Goal: Transaction & Acquisition: Purchase product/service

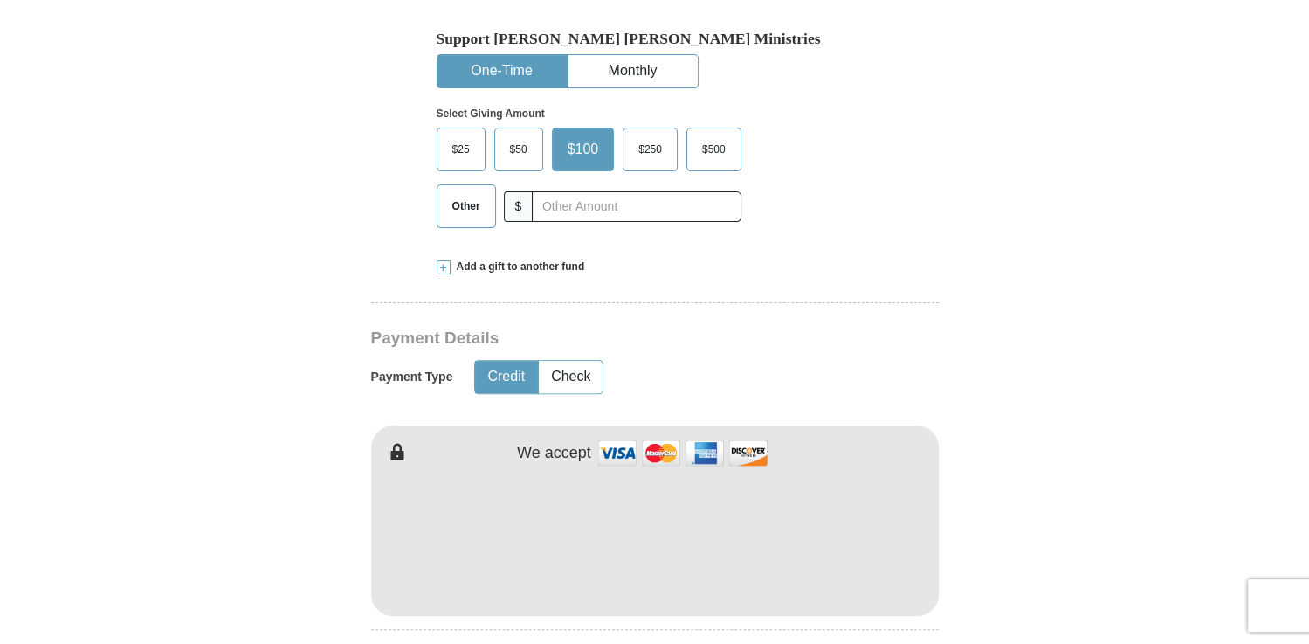
scroll to position [524, 0]
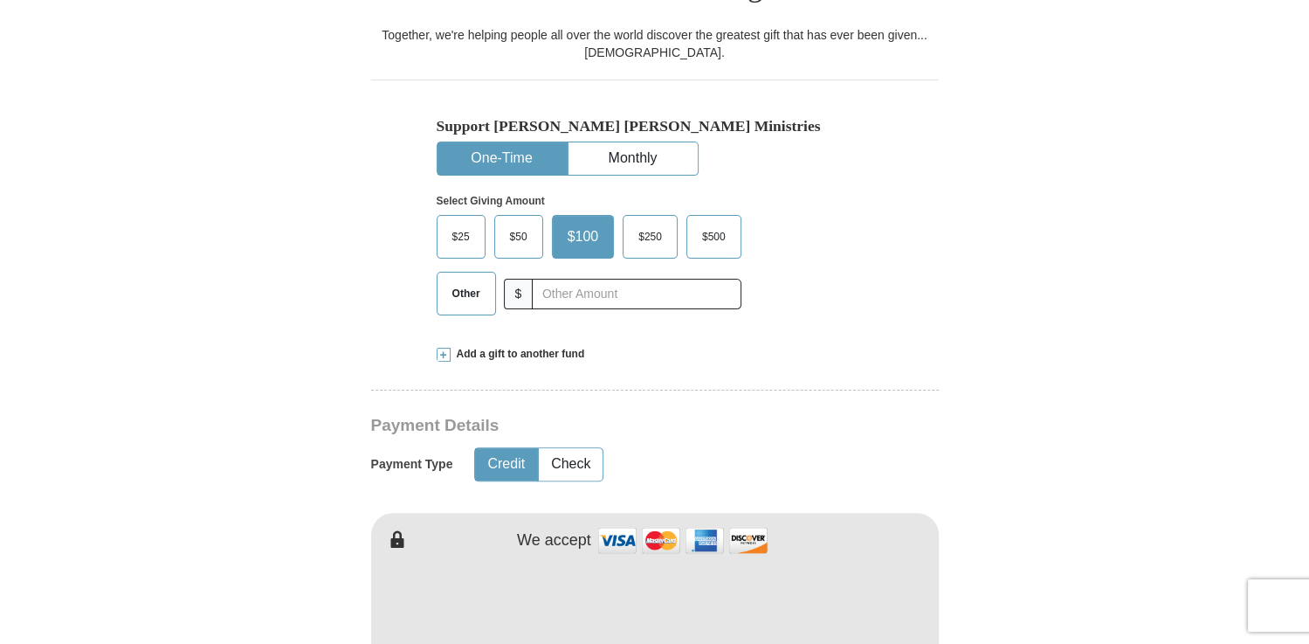
click at [517, 224] on span "$50" at bounding box center [518, 237] width 35 height 26
click at [0, 0] on input "$50" at bounding box center [0, 0] width 0 height 0
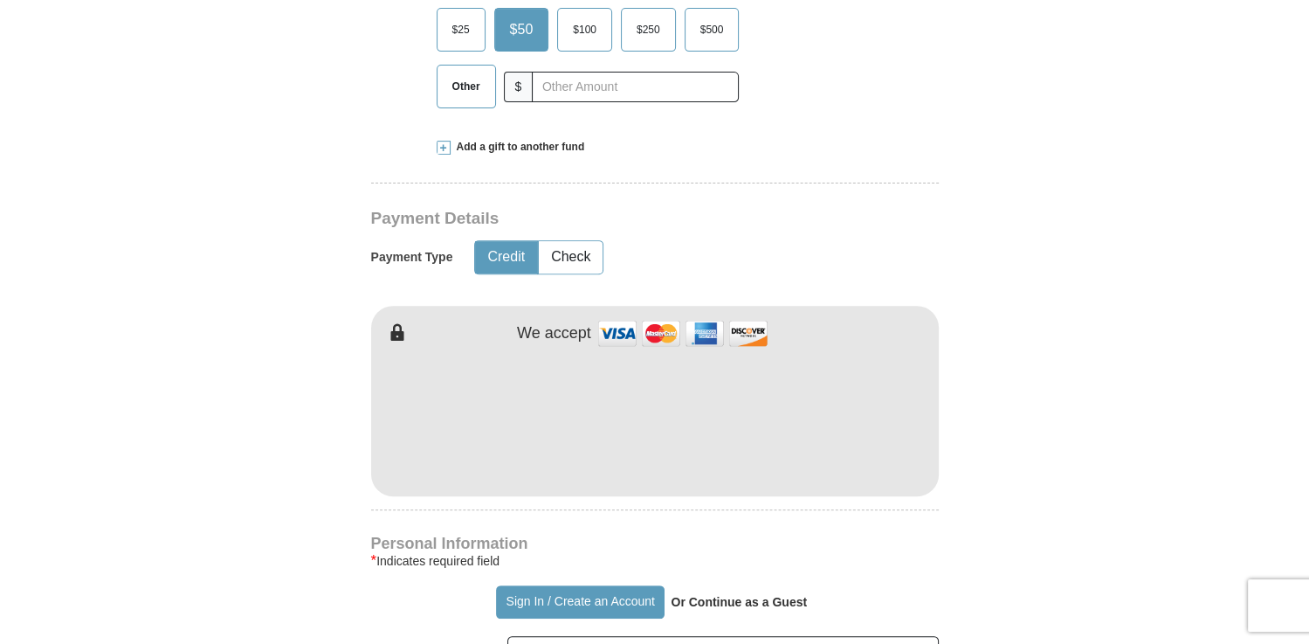
scroll to position [786, 0]
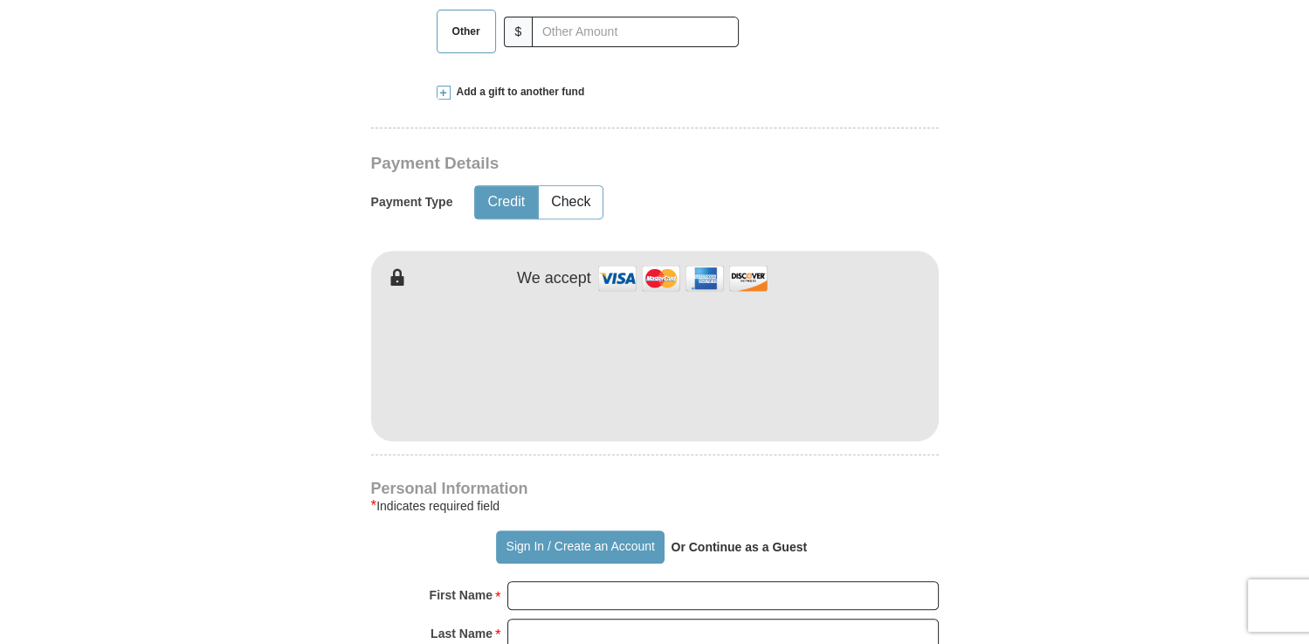
click at [627, 259] on img at bounding box center [683, 278] width 175 height 38
type input "[PERSON_NAME]"
type input "kingman"
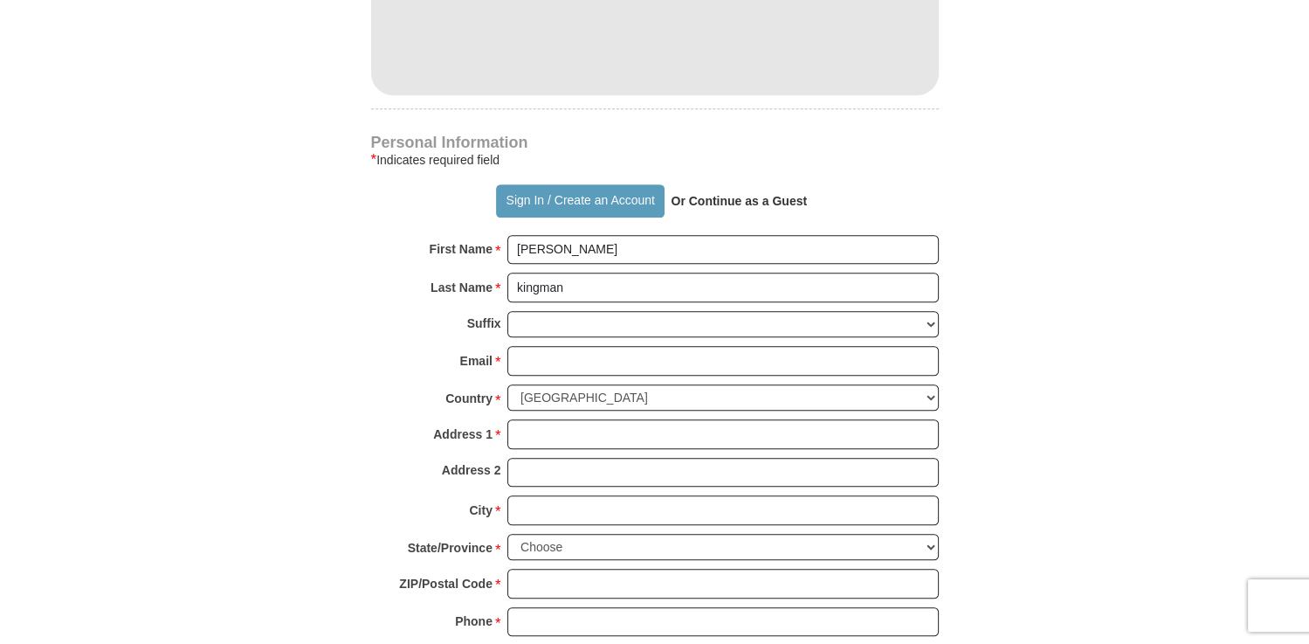
scroll to position [1135, 0]
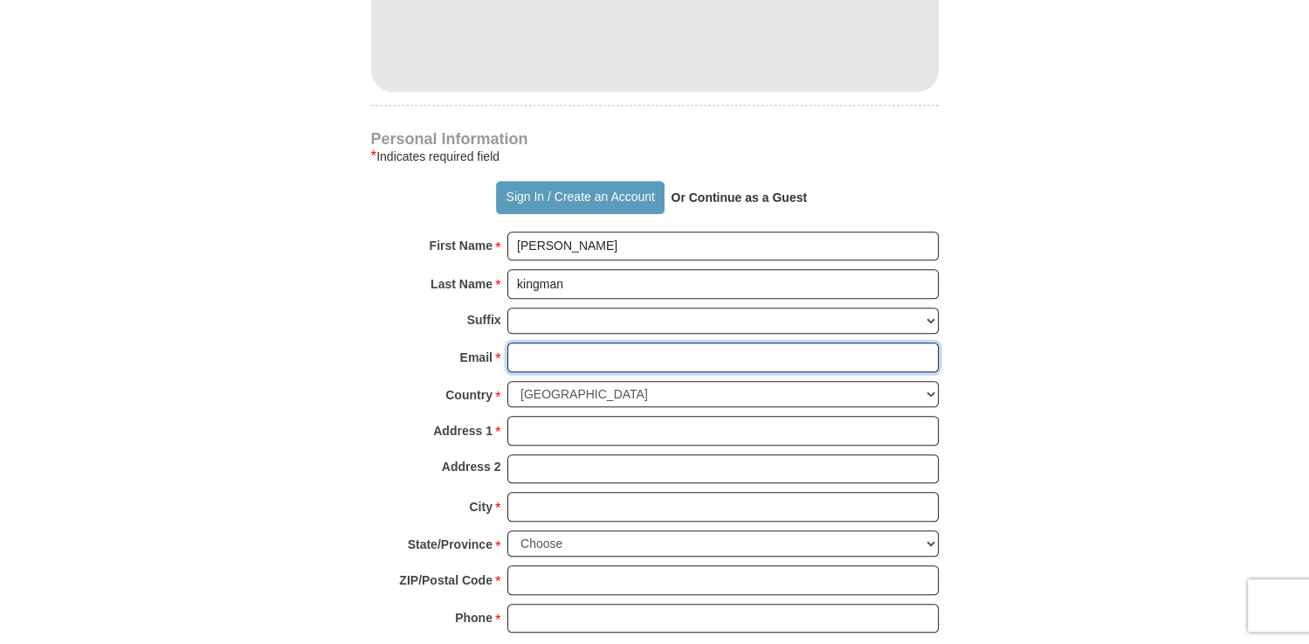
click at [568, 342] on input "Email *" at bounding box center [722, 357] width 431 height 30
type input "[EMAIL_ADDRESS][DOMAIN_NAME]"
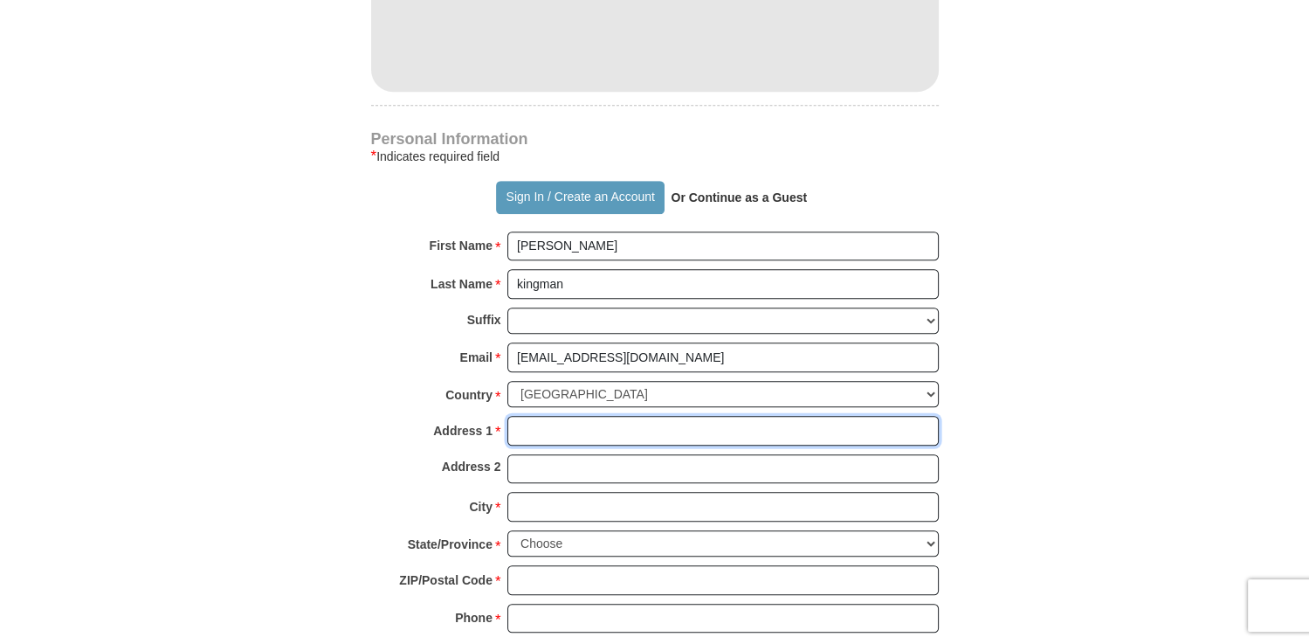
type input "[STREET_ADDRESS]"
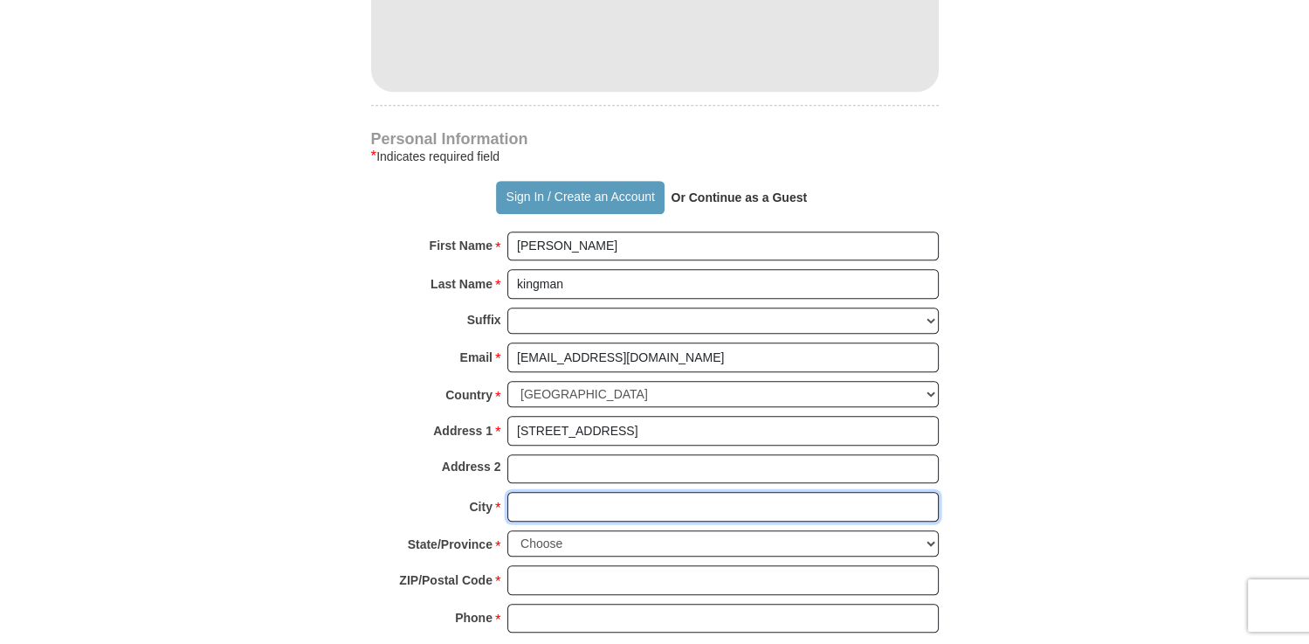
type input "Williston"
select select "FL"
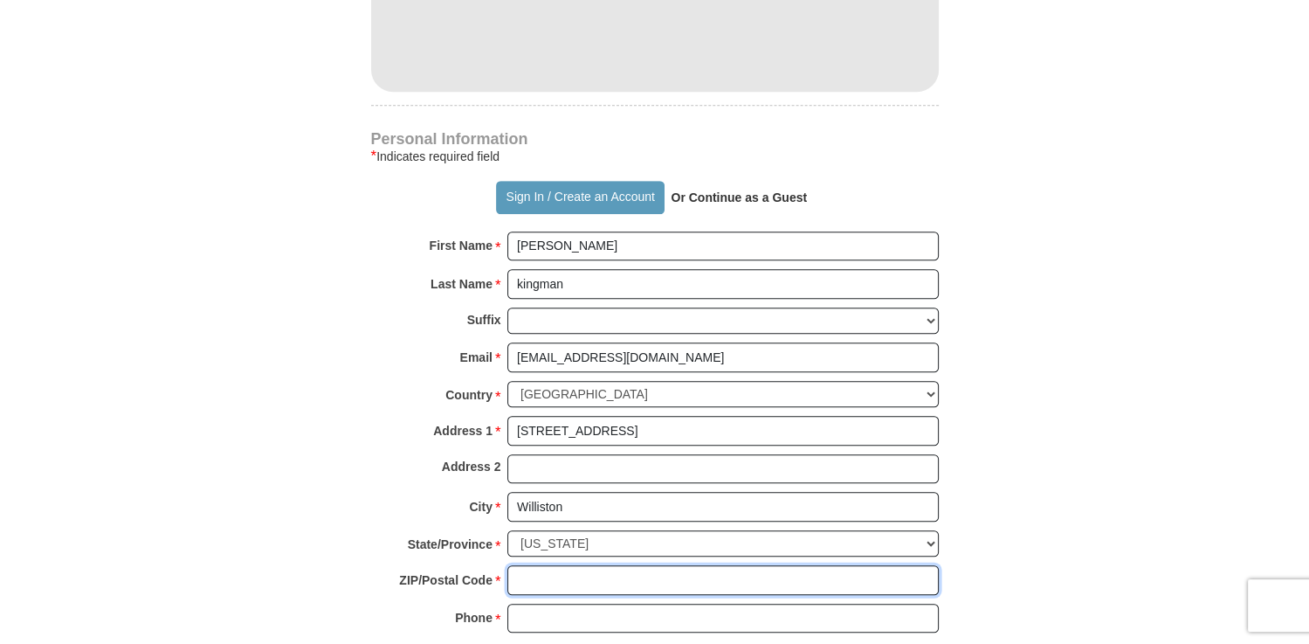
type input "32696"
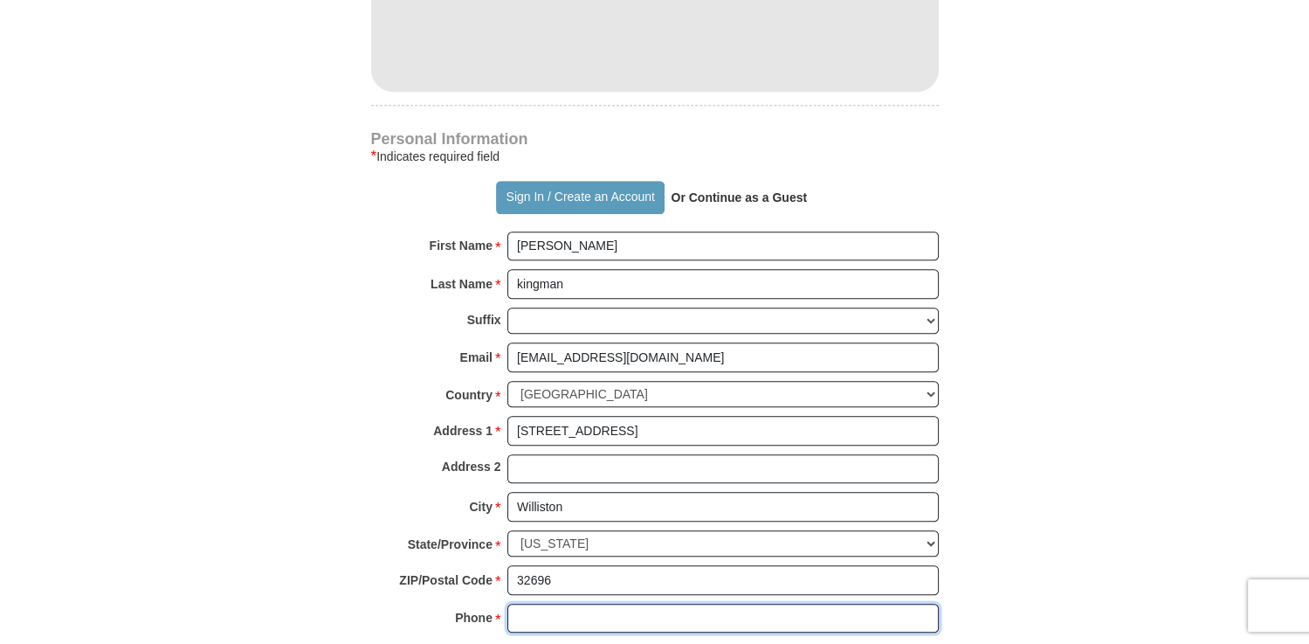
type input "8636734181"
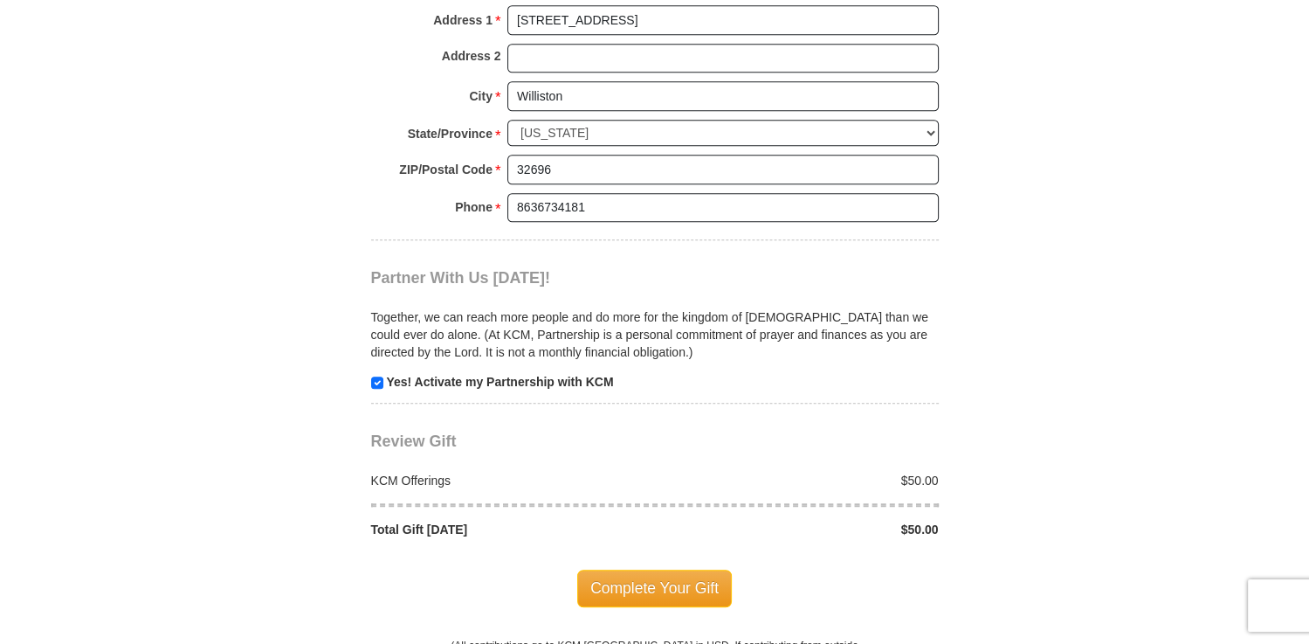
scroll to position [1572, 0]
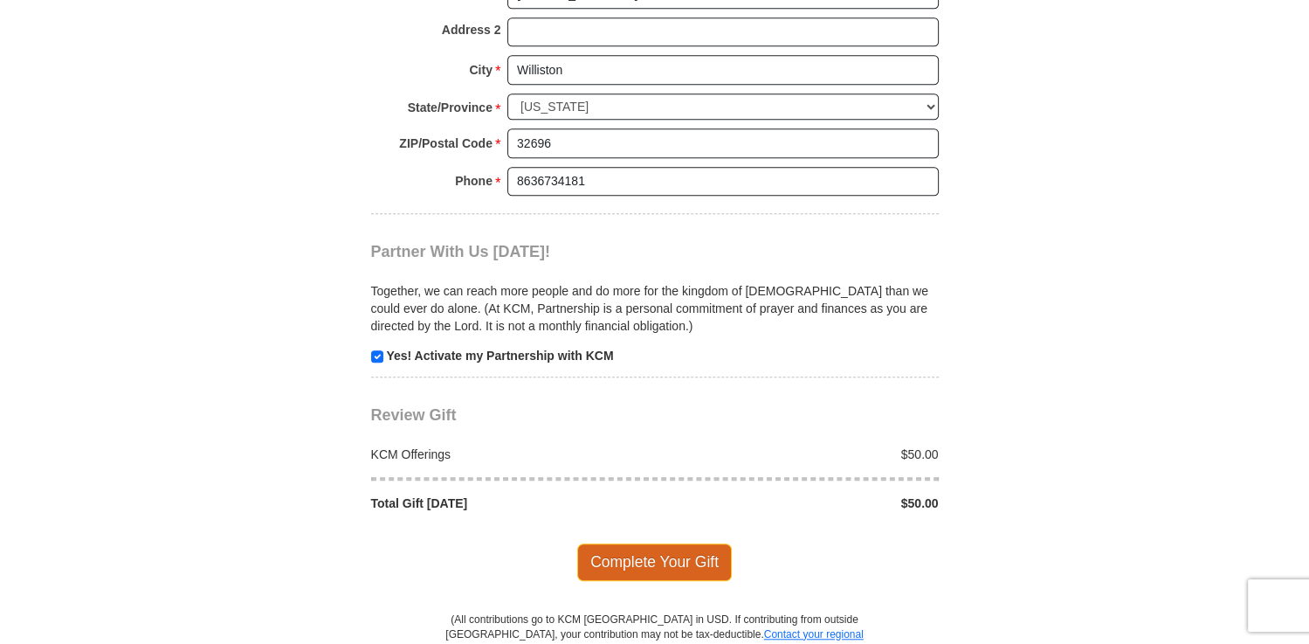
click at [668, 543] on span "Complete Your Gift" at bounding box center [654, 561] width 155 height 37
